Goal: Task Accomplishment & Management: Use online tool/utility

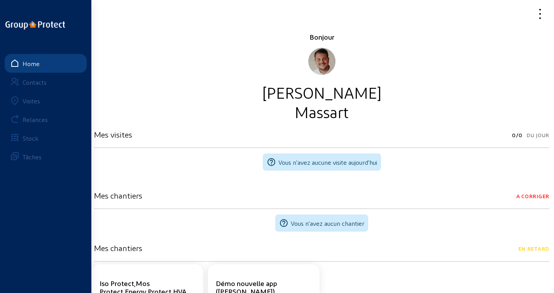
click at [35, 101] on div "Visites" at bounding box center [31, 100] width 17 height 7
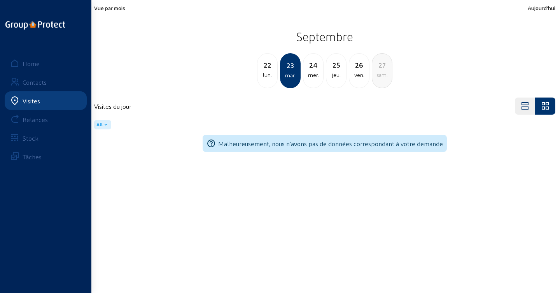
click at [131, 72] on div "22 lun. [DATE] mer. 25 jeu. 26 ven. 27 [PERSON_NAME]." at bounding box center [324, 70] width 470 height 35
click at [269, 65] on div "22" at bounding box center [267, 64] width 20 height 11
click at [323, 42] on h2 "Septembre" at bounding box center [324, 36] width 461 height 19
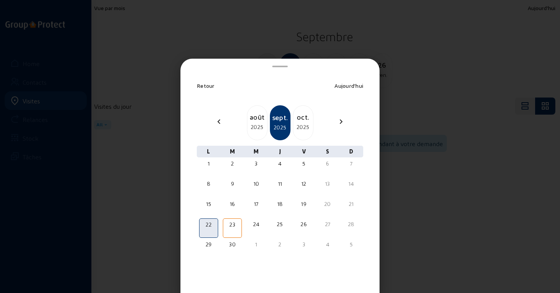
click at [216, 124] on mat-icon "chevron_left" at bounding box center [218, 121] width 9 height 9
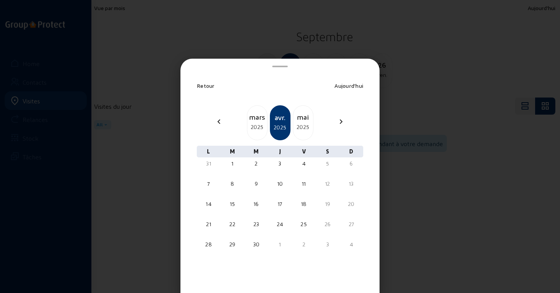
click at [216, 124] on mat-icon "chevron_left" at bounding box center [218, 121] width 9 height 9
click at [278, 246] on div "27" at bounding box center [279, 245] width 17 height 8
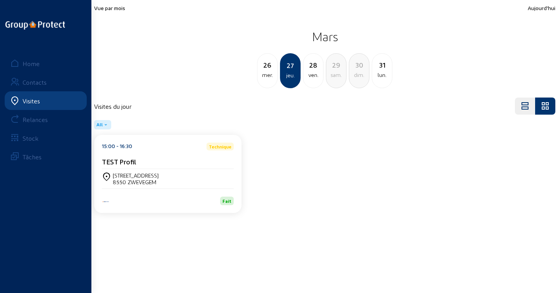
click at [194, 189] on div "Fait" at bounding box center [168, 197] width 132 height 17
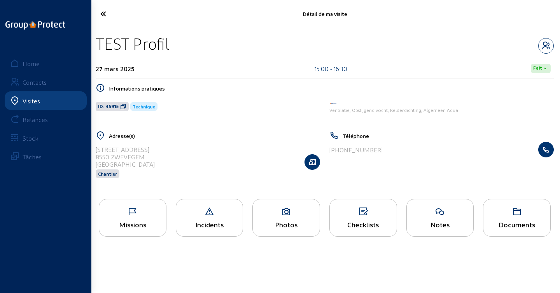
click at [150, 217] on div "Missions" at bounding box center [133, 218] width 68 height 38
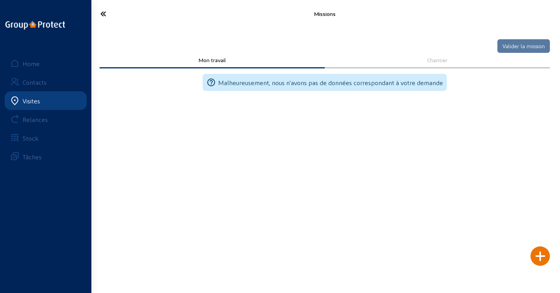
click at [545, 250] on div at bounding box center [539, 255] width 19 height 19
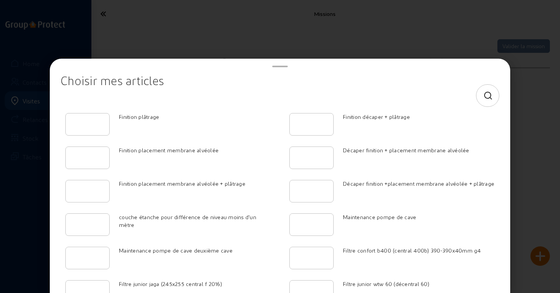
click at [487, 94] on div at bounding box center [487, 95] width 23 height 23
click at [483, 95] on icon at bounding box center [488, 95] width 10 height 9
click at [374, 99] on input at bounding box center [273, 95] width 412 height 9
paste input "https://arthur-groupprotect.merlinsoftware.be/items/6885"
type input "https://arthur-groupprotect.merlinsoftware.be/items/6885"
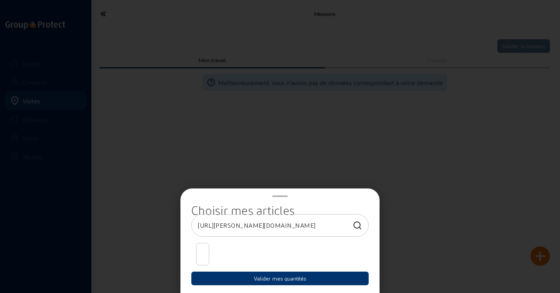
scroll to position [0, 23]
click at [331, 223] on input "https://arthur-groupprotect.merlinsoftware.be/items/6885" at bounding box center [273, 225] width 150 height 9
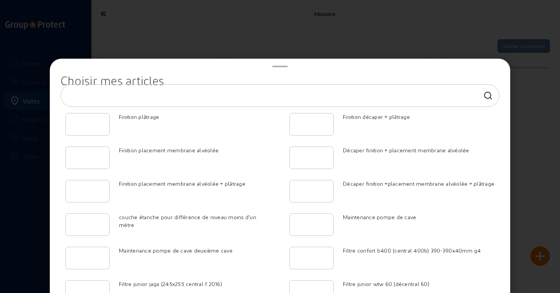
scroll to position [0, 0]
click at [483, 93] on icon at bounding box center [488, 95] width 10 height 9
click at [319, 95] on input at bounding box center [273, 95] width 412 height 9
paste input "DNVKDKWALI4"
type input "DNVKDKWALI4"
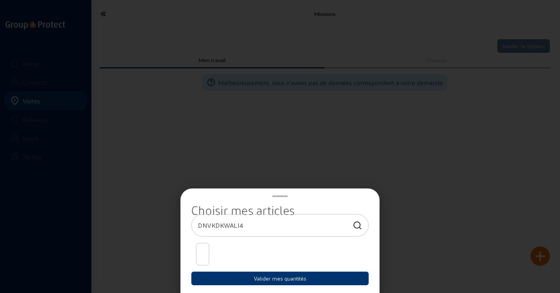
click at [300, 225] on input "DNVKDKWALI4" at bounding box center [273, 225] width 150 height 9
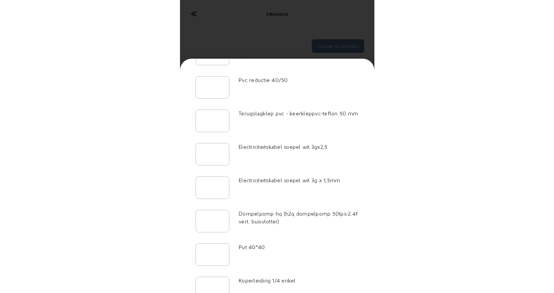
scroll to position [1977, 0]
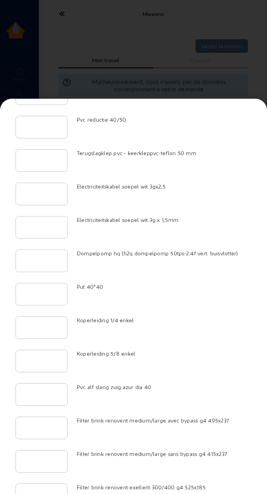
click at [135, 61] on div at bounding box center [133, 247] width 267 height 494
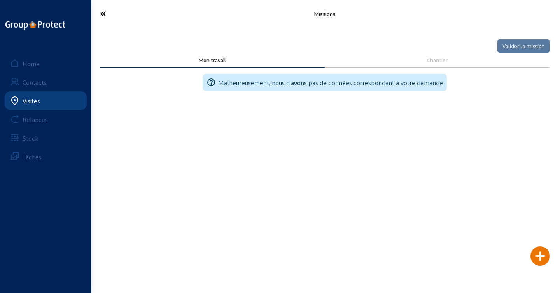
click at [33, 285] on div "Home Contacts Visites Relances Stock Tâches" at bounding box center [45, 146] width 91 height 293
click at [33, 60] on div "Home" at bounding box center [31, 63] width 17 height 7
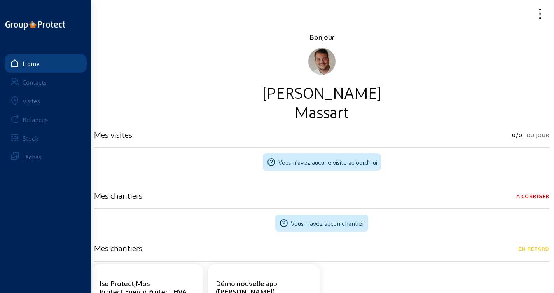
click at [538, 15] on icon at bounding box center [515, 14] width 63 height 14
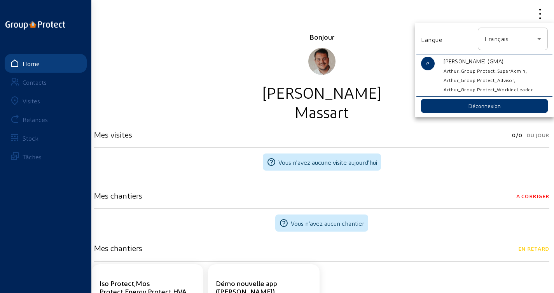
click at [509, 42] on div "Français" at bounding box center [510, 38] width 53 height 9
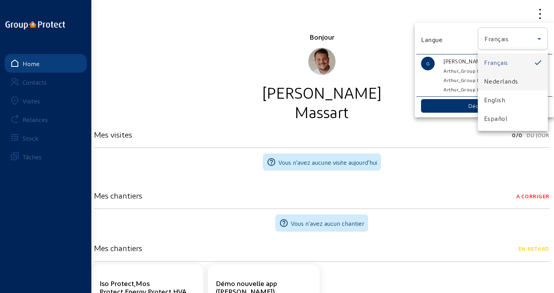
click at [491, 77] on span "Nederlands" at bounding box center [501, 81] width 34 height 9
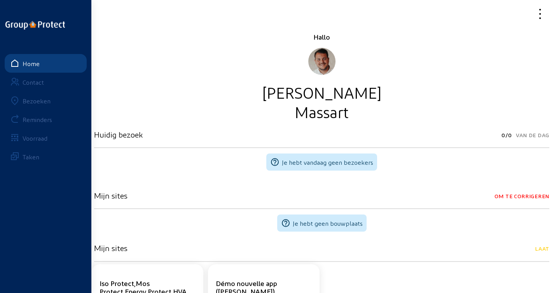
click at [157, 71] on div "Hallo Guillaume Massart" at bounding box center [321, 76] width 455 height 89
click at [24, 105] on link "Bezoeken" at bounding box center [46, 100] width 82 height 19
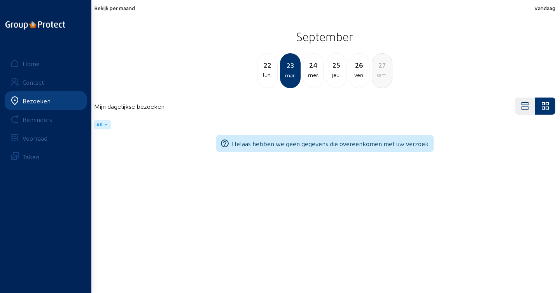
click at [314, 40] on h2 "September" at bounding box center [324, 36] width 461 height 19
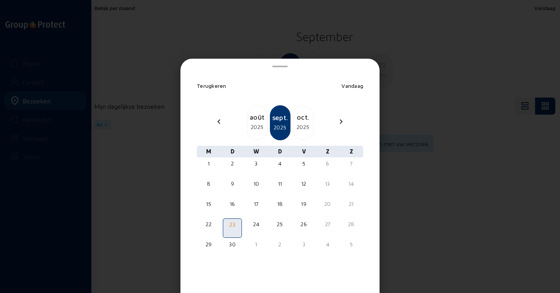
click at [216, 121] on mat-icon "chevron_left" at bounding box center [218, 121] width 9 height 9
click at [217, 121] on mat-icon "chevron_left" at bounding box center [218, 121] width 9 height 9
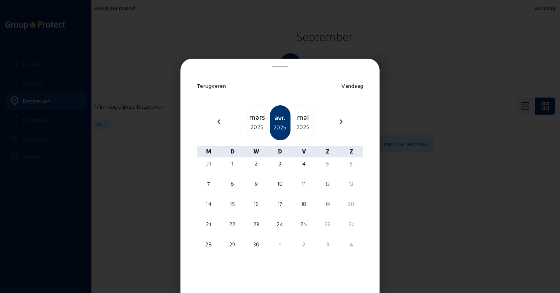
click at [217, 121] on mat-icon "chevron_left" at bounding box center [218, 121] width 9 height 9
click at [337, 121] on mat-icon "chevron_right" at bounding box center [340, 121] width 9 height 9
click at [275, 251] on div at bounding box center [279, 249] width 17 height 3
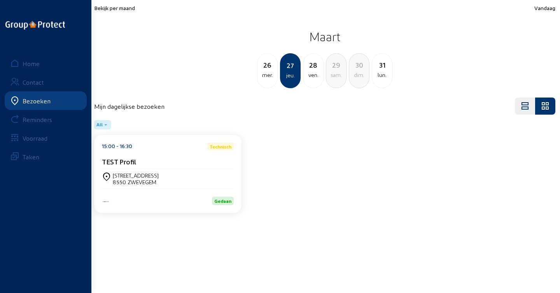
click at [169, 170] on div "Esserstraat, 3 8550 ZWEVEGEM" at bounding box center [168, 178] width 132 height 19
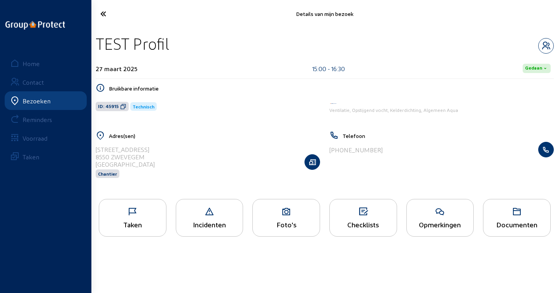
click at [130, 220] on div "Taken" at bounding box center [133, 218] width 68 height 38
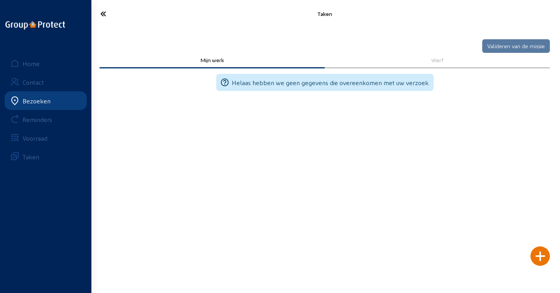
click at [541, 257] on div at bounding box center [539, 255] width 19 height 19
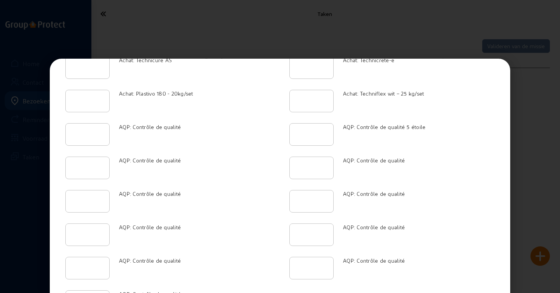
scroll to position [1976, 0]
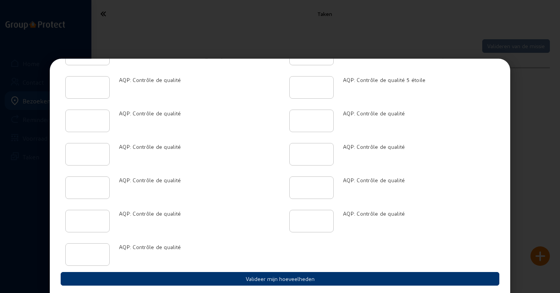
click at [280, 19] on div at bounding box center [280, 146] width 560 height 293
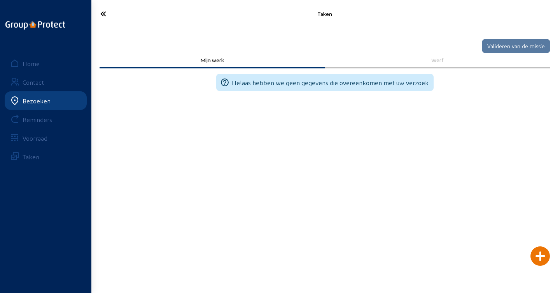
click at [33, 68] on link "Home" at bounding box center [46, 63] width 82 height 19
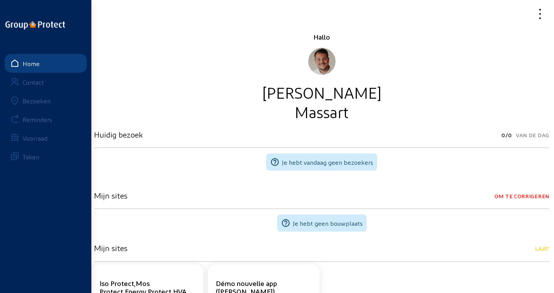
click at [545, 13] on icon at bounding box center [515, 14] width 63 height 14
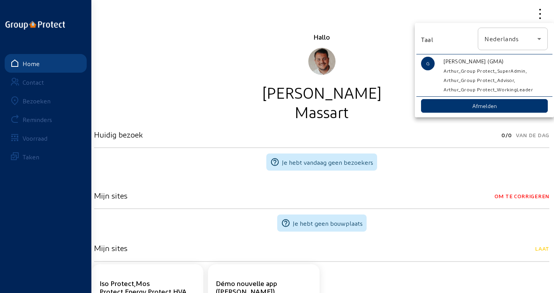
drag, startPoint x: 213, startPoint y: 49, endPoint x: 195, endPoint y: 64, distance: 23.4
click at [213, 49] on div at bounding box center [277, 146] width 554 height 293
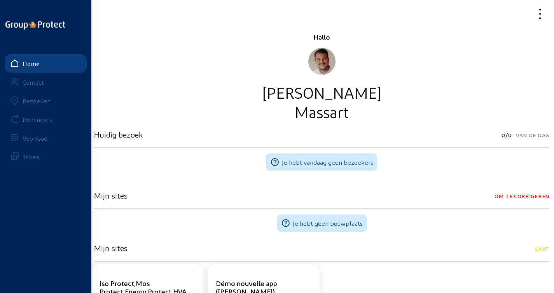
click at [38, 106] on link "Bezoeken" at bounding box center [46, 100] width 82 height 19
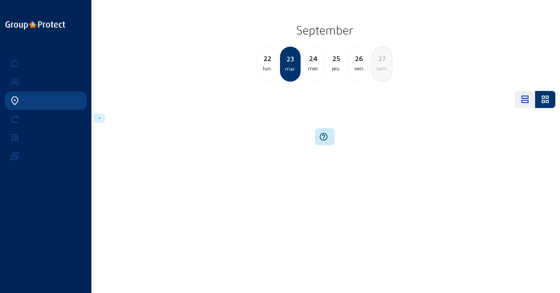
click at [319, 33] on h2 "September" at bounding box center [324, 29] width 461 height 19
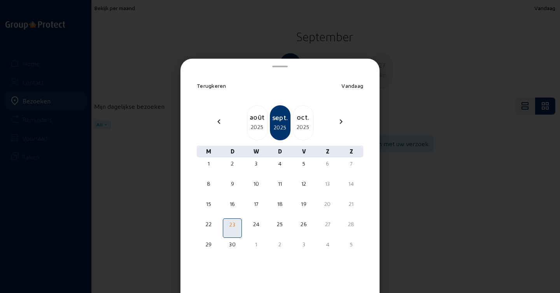
click at [242, 42] on div at bounding box center [280, 146] width 560 height 293
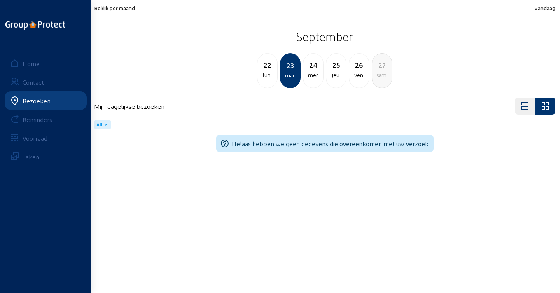
click at [299, 30] on h2 "September" at bounding box center [324, 36] width 461 height 19
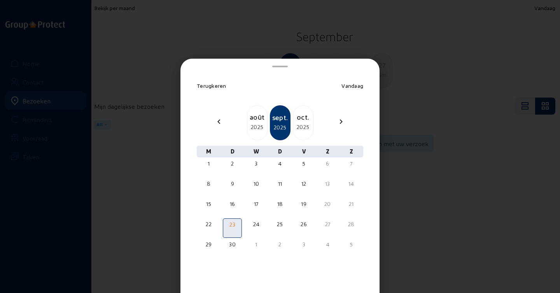
click at [215, 125] on mat-icon "chevron_left" at bounding box center [218, 121] width 9 height 9
click at [218, 119] on mat-icon "chevron_left" at bounding box center [218, 121] width 9 height 9
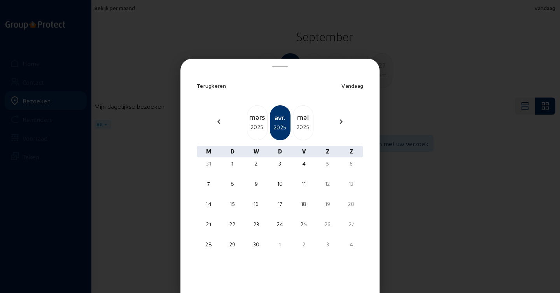
click at [218, 121] on mat-icon "chevron_left" at bounding box center [218, 121] width 9 height 9
click at [280, 252] on div "27" at bounding box center [279, 248] width 19 height 19
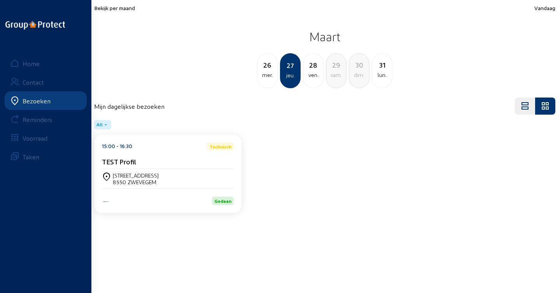
click at [187, 168] on div "TEST Profil" at bounding box center [168, 163] width 132 height 12
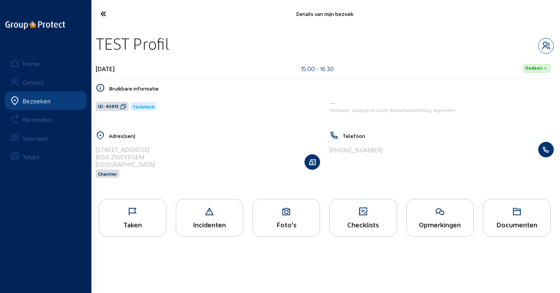
click at [159, 213] on icon at bounding box center [132, 211] width 67 height 9
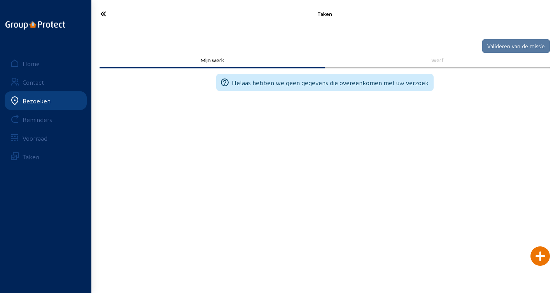
click at [538, 253] on div at bounding box center [539, 255] width 19 height 19
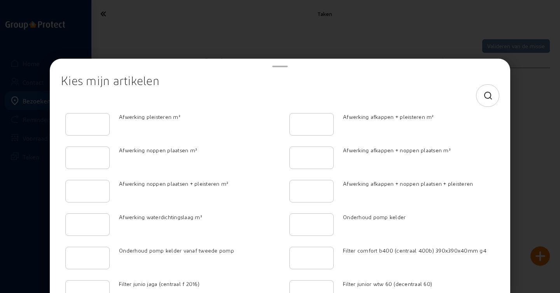
click at [483, 95] on icon at bounding box center [488, 95] width 10 height 9
click at [435, 97] on input at bounding box center [273, 95] width 412 height 9
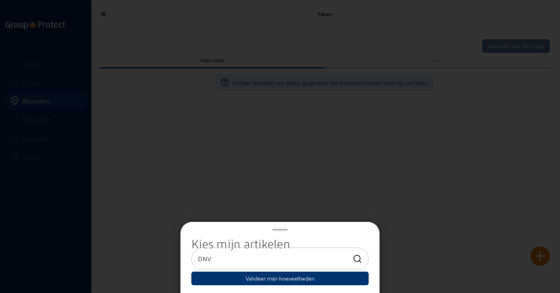
type input "DNV"
click at [304, 262] on input "DNV" at bounding box center [273, 258] width 150 height 9
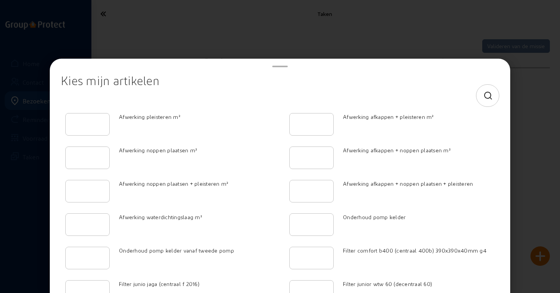
drag, startPoint x: 119, startPoint y: 118, endPoint x: 180, endPoint y: 114, distance: 61.5
click at [180, 114] on div "Afwerking pleisteren m²" at bounding box center [194, 117] width 161 height 8
copy span "Afwerking pleisteren m²"
click at [360, 42] on div at bounding box center [280, 146] width 560 height 293
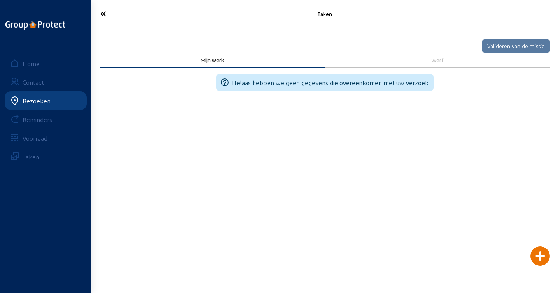
click at [541, 255] on div at bounding box center [539, 255] width 19 height 19
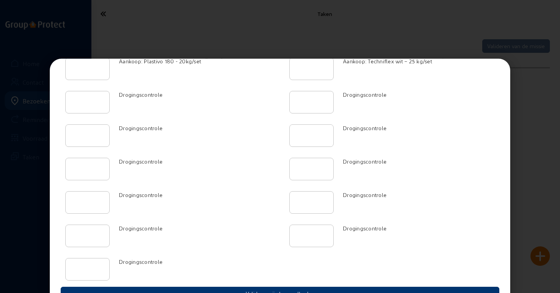
scroll to position [1951, 0]
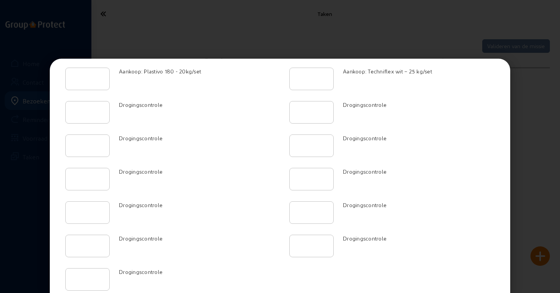
click at [521, 165] on div at bounding box center [280, 146] width 560 height 293
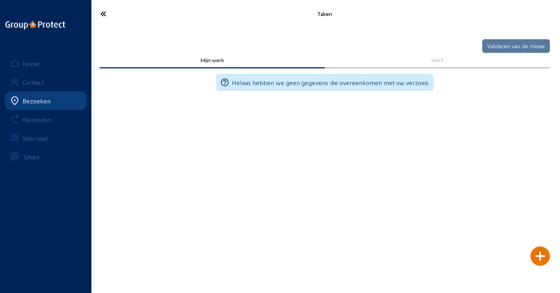
click at [538, 256] on div at bounding box center [539, 255] width 19 height 19
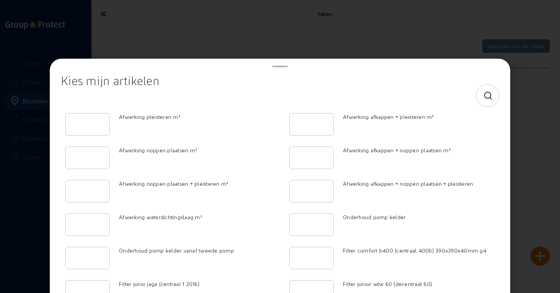
click at [210, 46] on div at bounding box center [280, 146] width 560 height 293
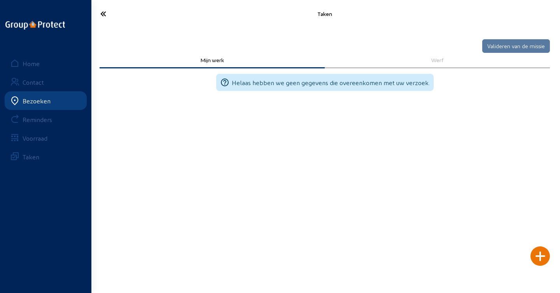
click at [544, 255] on div at bounding box center [539, 255] width 19 height 19
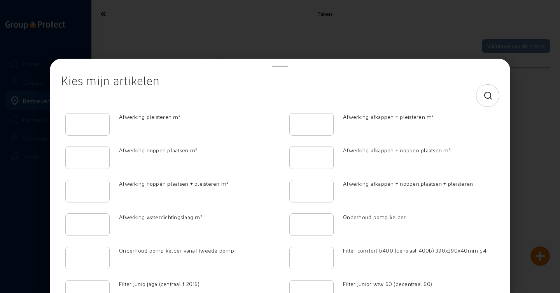
click at [482, 90] on div at bounding box center [487, 96] width 10 height 22
click at [482, 101] on div at bounding box center [487, 96] width 10 height 22
click at [483, 98] on icon at bounding box center [488, 95] width 10 height 9
click at [414, 95] on input at bounding box center [273, 95] width 412 height 9
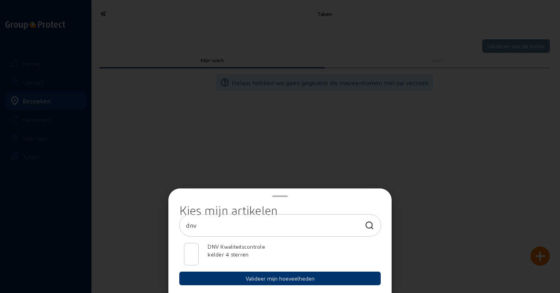
type input "dnv"
click at [203, 222] on input "dnv" at bounding box center [273, 225] width 175 height 9
click at [202, 222] on input "dnv" at bounding box center [273, 225] width 175 height 9
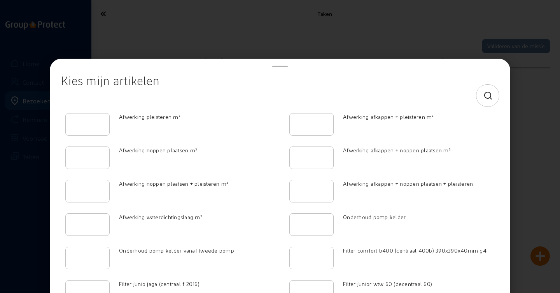
click at [540, 178] on div at bounding box center [280, 146] width 560 height 293
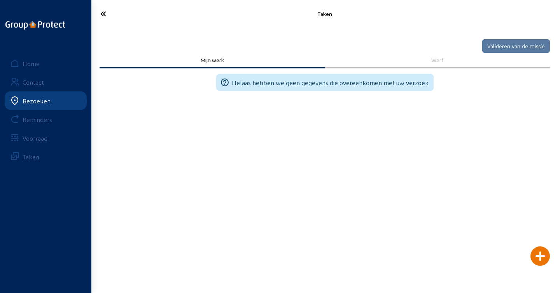
click at [537, 254] on div at bounding box center [539, 255] width 19 height 19
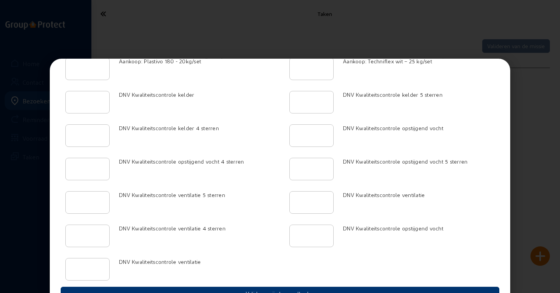
scroll to position [1956, 0]
